Goal: Find specific page/section: Find specific page/section

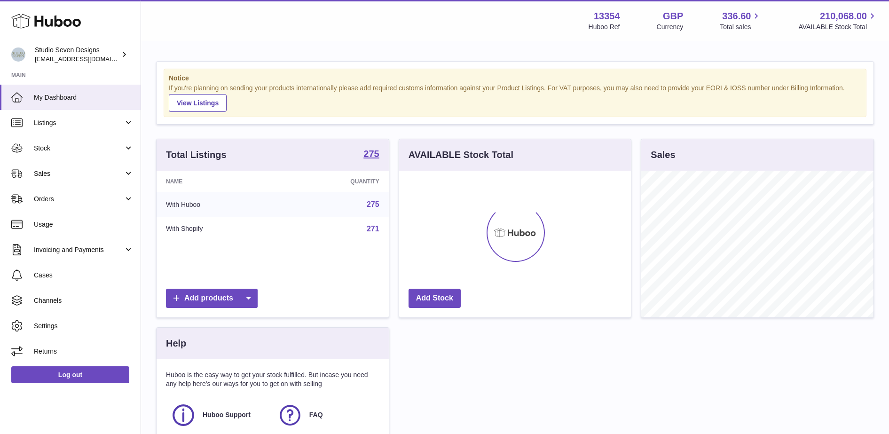
scroll to position [147, 232]
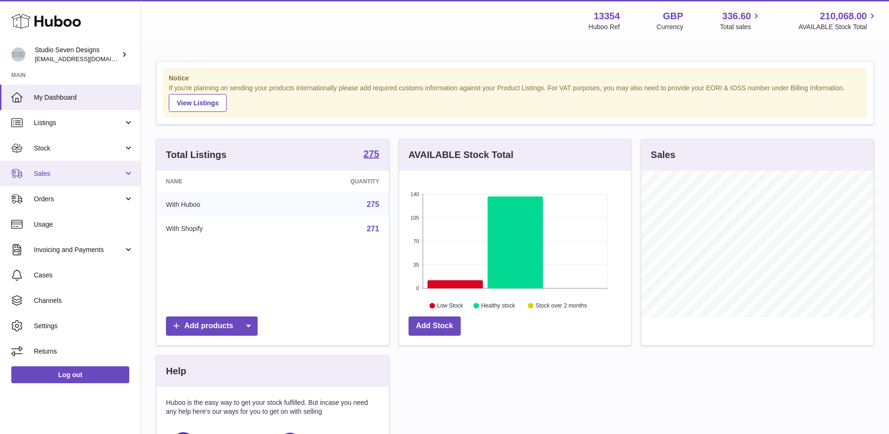
click at [90, 169] on span "Sales" at bounding box center [79, 173] width 90 height 9
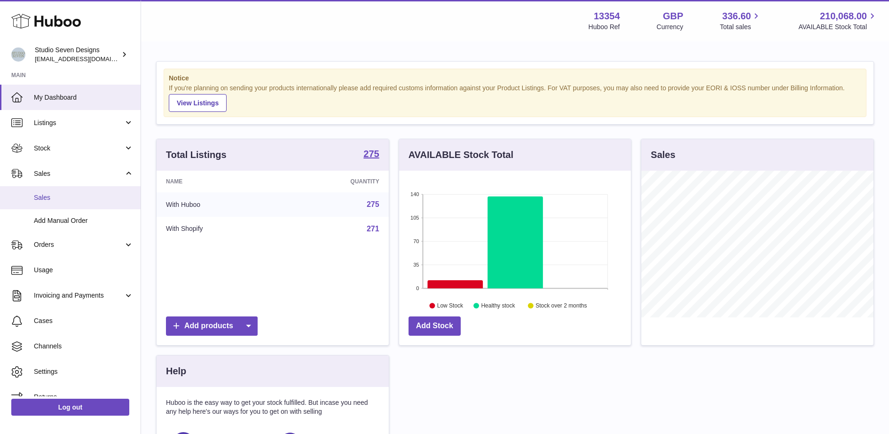
click at [81, 199] on span "Sales" at bounding box center [84, 197] width 100 height 9
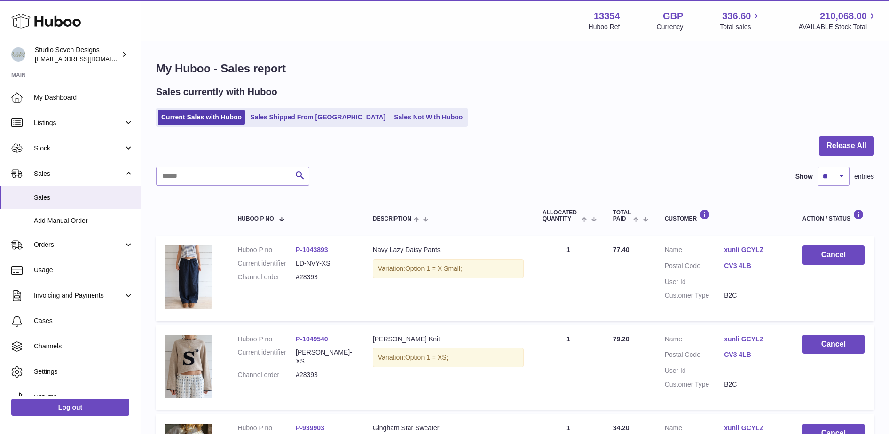
click at [394, 107] on div "Sales currently with Huboo Current Sales with Huboo Sales Shipped From [GEOGRAP…" at bounding box center [515, 106] width 718 height 41
click at [394, 116] on link "Sales Not With Huboo" at bounding box center [428, 118] width 75 height 16
